Goal: Navigation & Orientation: Find specific page/section

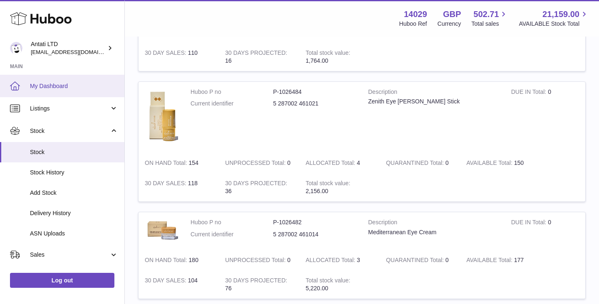
click at [56, 80] on link "My Dashboard" at bounding box center [62, 86] width 124 height 22
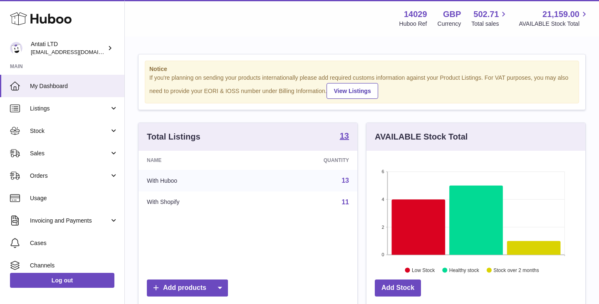
scroll to position [130, 219]
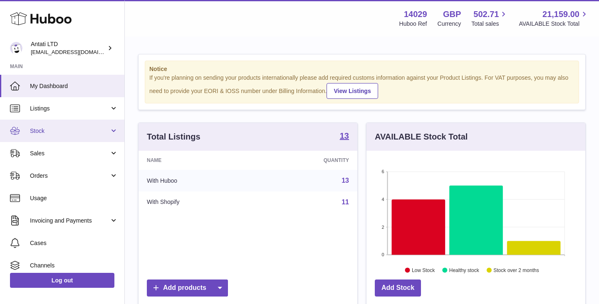
click at [111, 131] on link "Stock" at bounding box center [62, 131] width 124 height 22
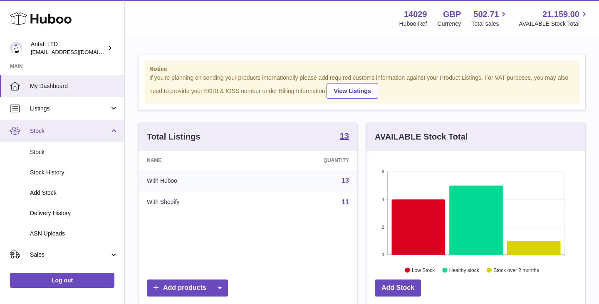
click at [74, 125] on link "Stock" at bounding box center [62, 131] width 124 height 22
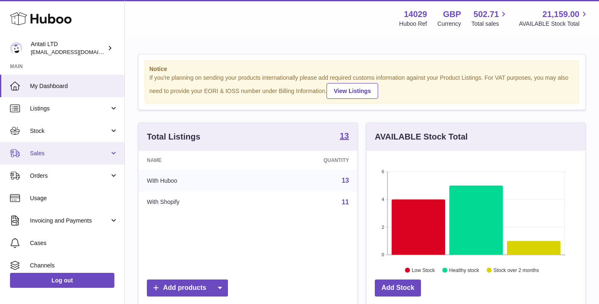
click at [66, 157] on link "Sales" at bounding box center [62, 153] width 124 height 22
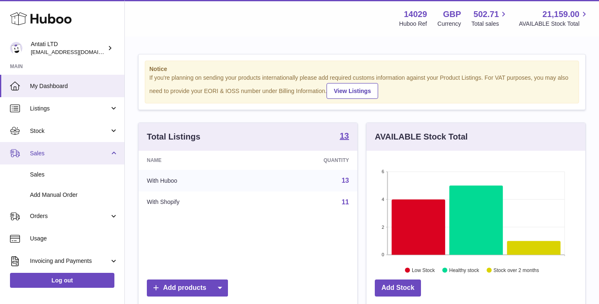
click at [66, 157] on link "Sales" at bounding box center [62, 153] width 124 height 22
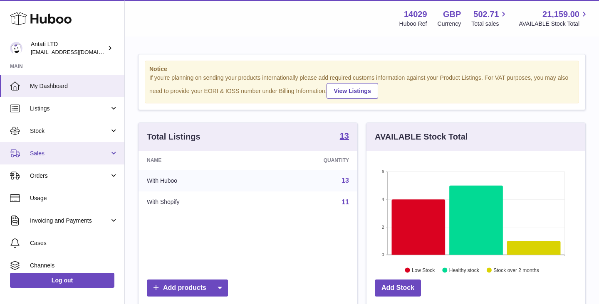
scroll to position [32, 0]
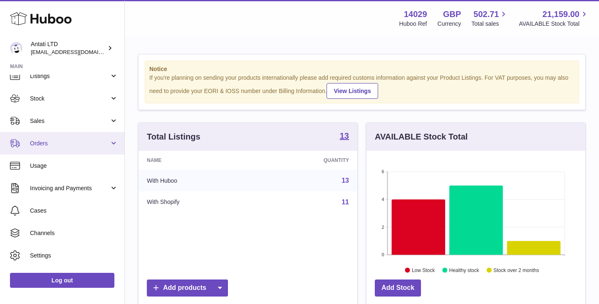
click at [77, 141] on span "Orders" at bounding box center [69, 144] width 79 height 8
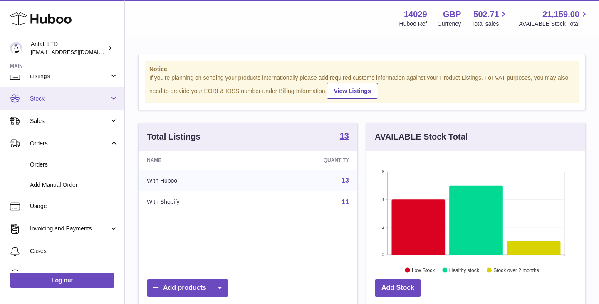
click at [81, 102] on span "Stock" at bounding box center [69, 99] width 79 height 8
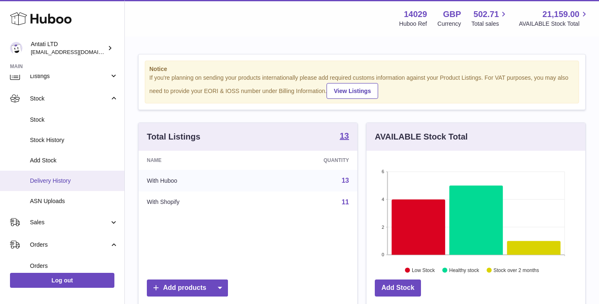
click at [60, 182] on span "Delivery History" at bounding box center [74, 181] width 88 height 8
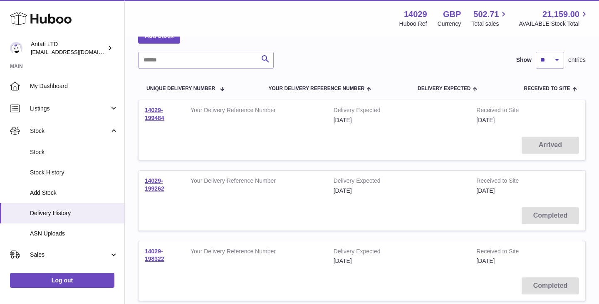
scroll to position [52, 0]
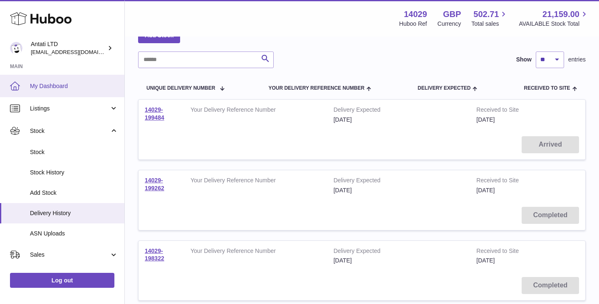
click at [62, 88] on span "My Dashboard" at bounding box center [74, 86] width 88 height 8
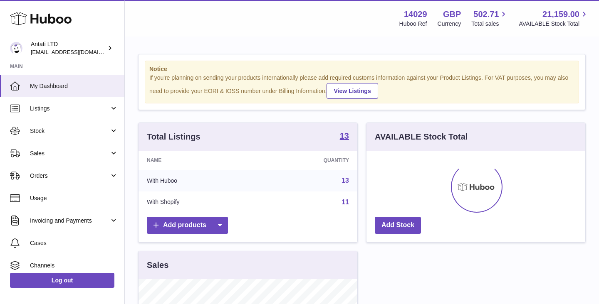
scroll to position [130, 219]
